Goal: Task Accomplishment & Management: Use online tool/utility

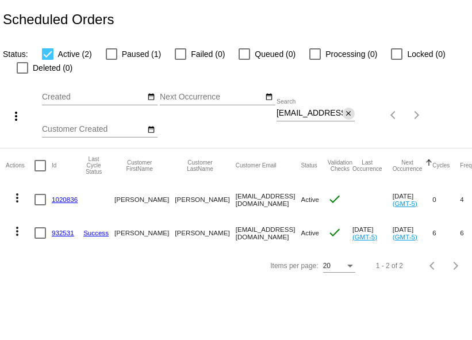
click at [344, 118] on mat-icon "close" at bounding box center [348, 113] width 8 height 9
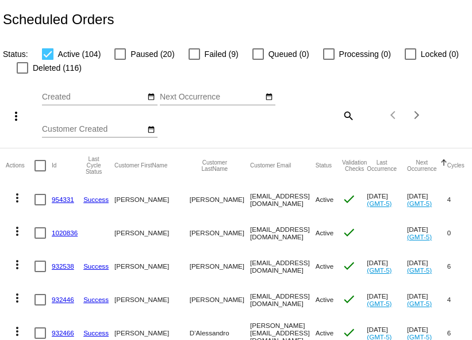
click at [341, 124] on mat-icon "search" at bounding box center [348, 115] width 14 height 18
click at [276, 118] on input "Search" at bounding box center [315, 113] width 78 height 9
paste input "[EMAIL_ADDRESS][DOMAIN_NAME]"
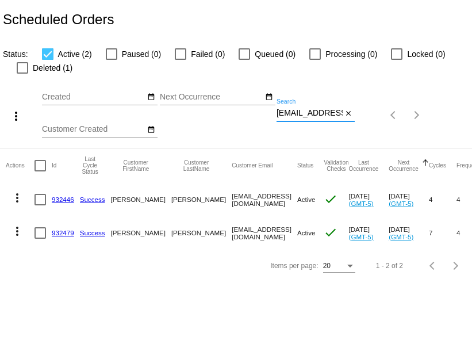
click at [276, 118] on input "[EMAIL_ADDRESS][DOMAIN_NAME]" at bounding box center [309, 113] width 66 height 9
paste input "marcialynnwoodard"
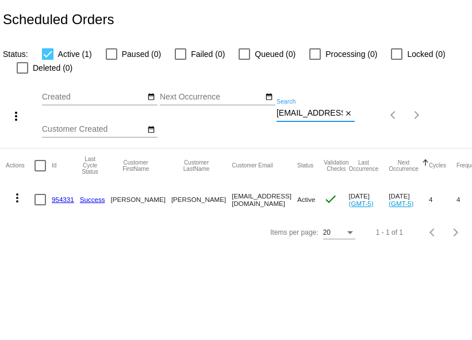
type input "[EMAIL_ADDRESS][DOMAIN_NAME]"
click at [57, 203] on link "954331" at bounding box center [63, 198] width 22 height 7
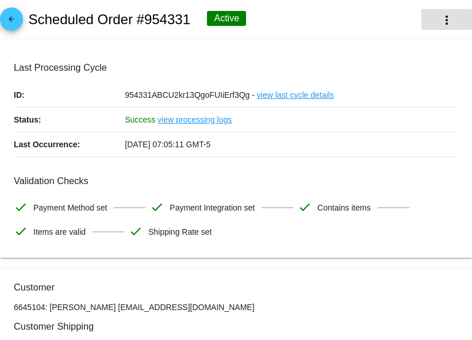
click at [448, 22] on mat-icon "more_vert" at bounding box center [447, 20] width 14 height 14
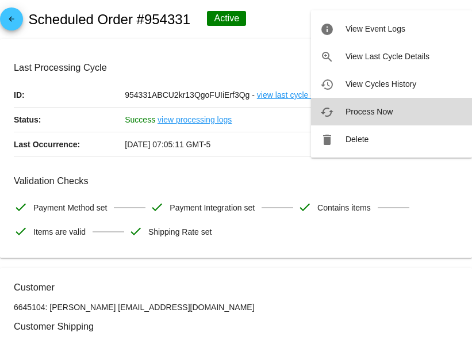
click at [386, 109] on span "Process Now" at bounding box center [368, 111] width 47 height 9
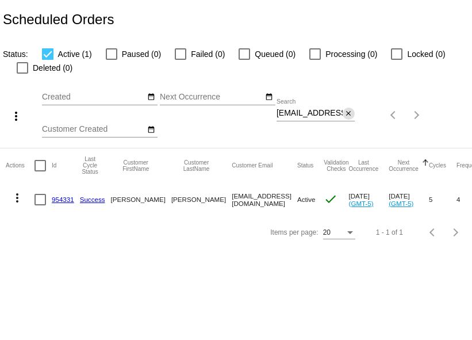
click at [344, 118] on mat-icon "close" at bounding box center [348, 113] width 8 height 9
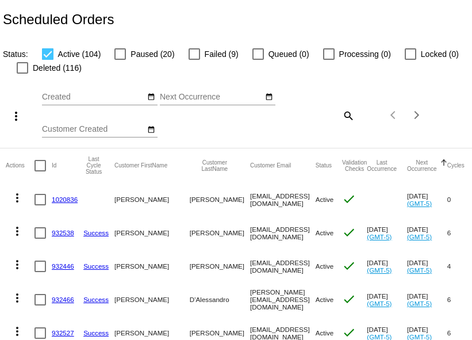
click at [66, 203] on link "1020836" at bounding box center [65, 198] width 26 height 7
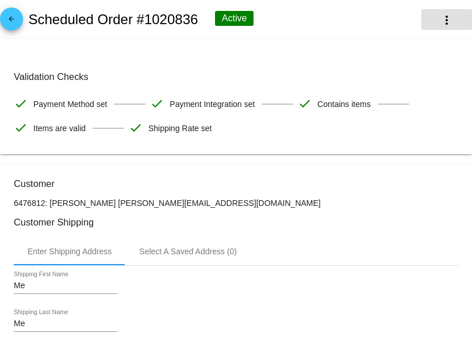
click at [449, 25] on mat-icon "more_vert" at bounding box center [447, 20] width 14 height 14
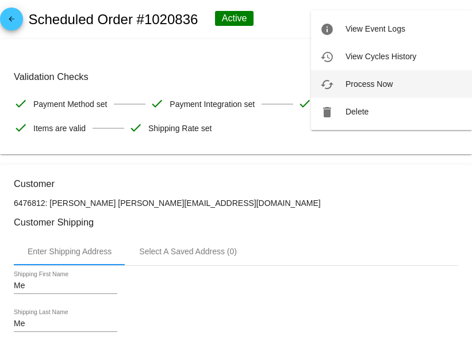
click at [368, 86] on span "Process Now" at bounding box center [368, 83] width 47 height 9
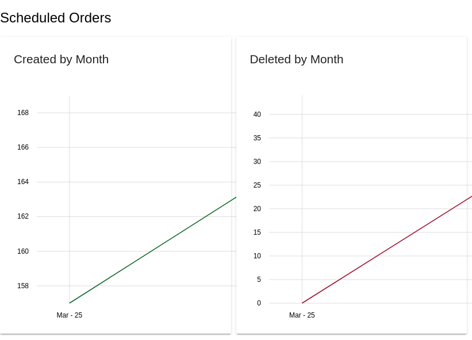
scroll to position [298, 0]
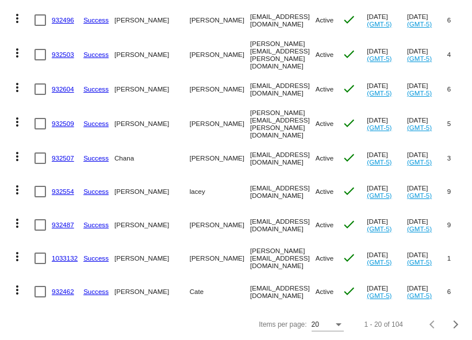
scroll to position [576, 0]
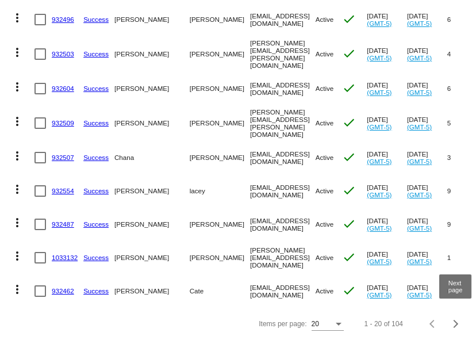
click at [460, 323] on span "Next page" at bounding box center [455, 324] width 23 height 6
